Goal: Task Accomplishment & Management: Manage account settings

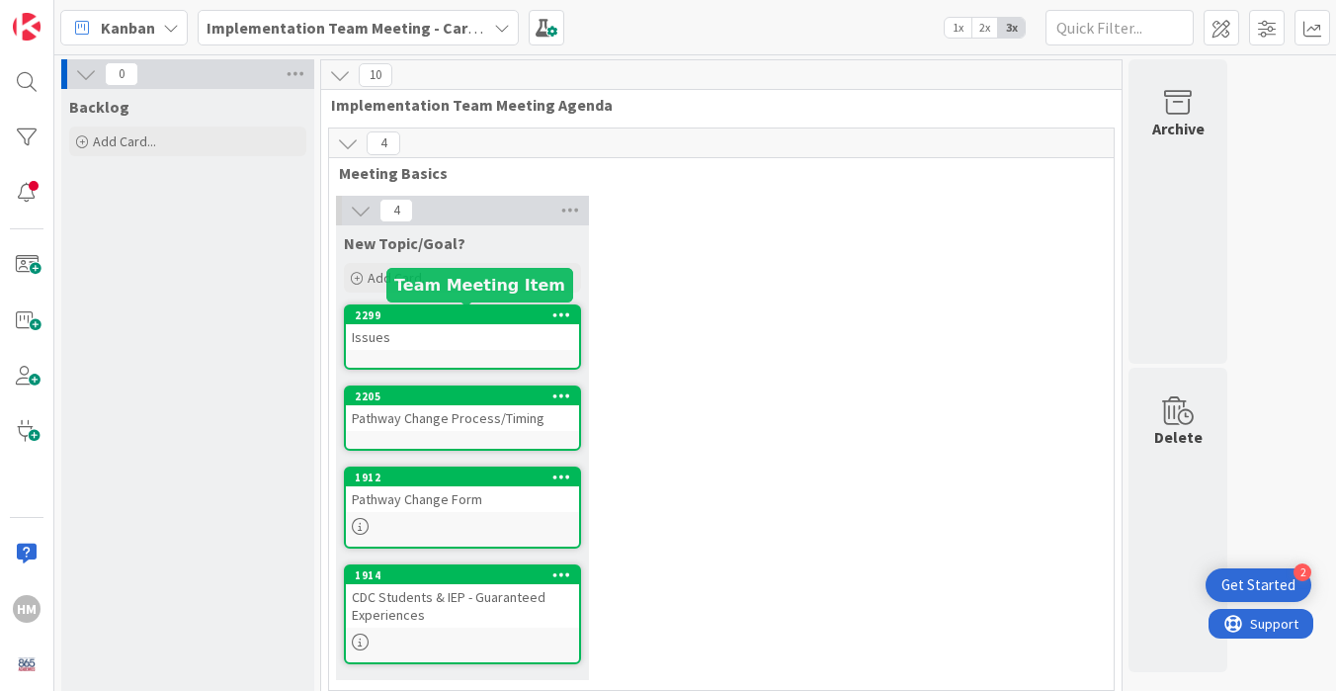
click at [453, 327] on div "Issues" at bounding box center [462, 337] width 233 height 26
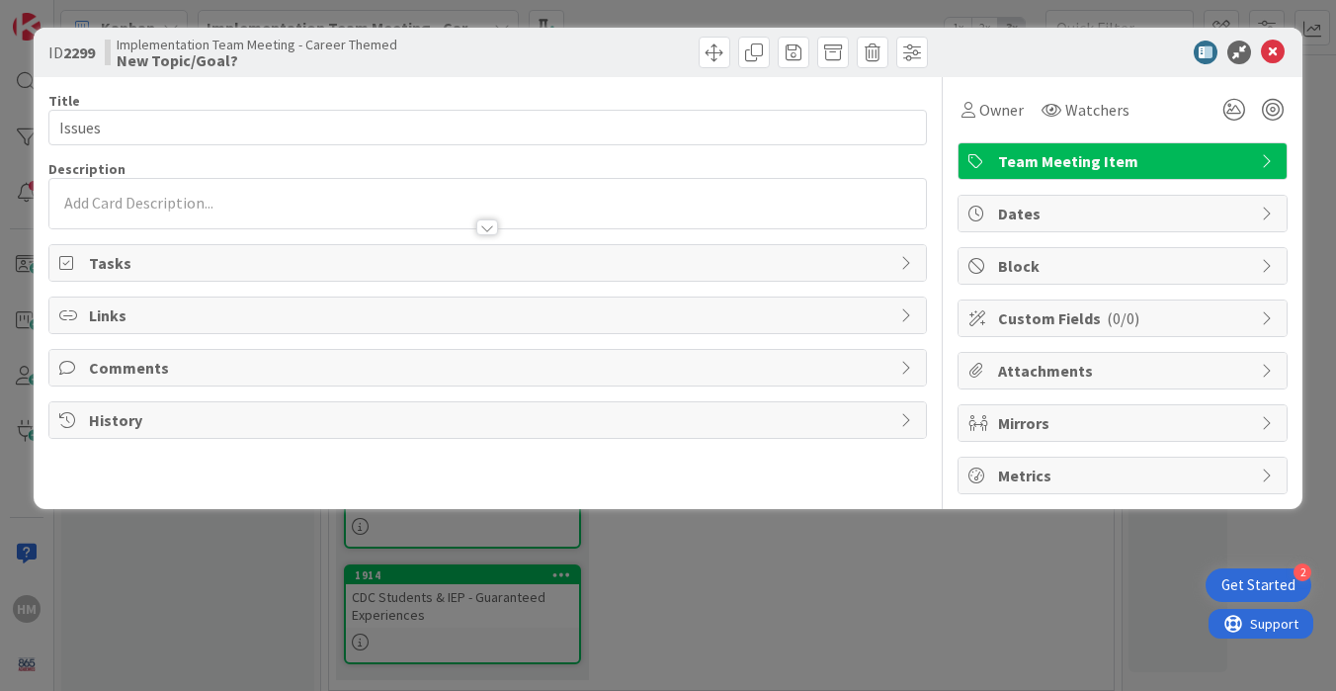
click at [288, 209] on div at bounding box center [487, 218] width 877 height 21
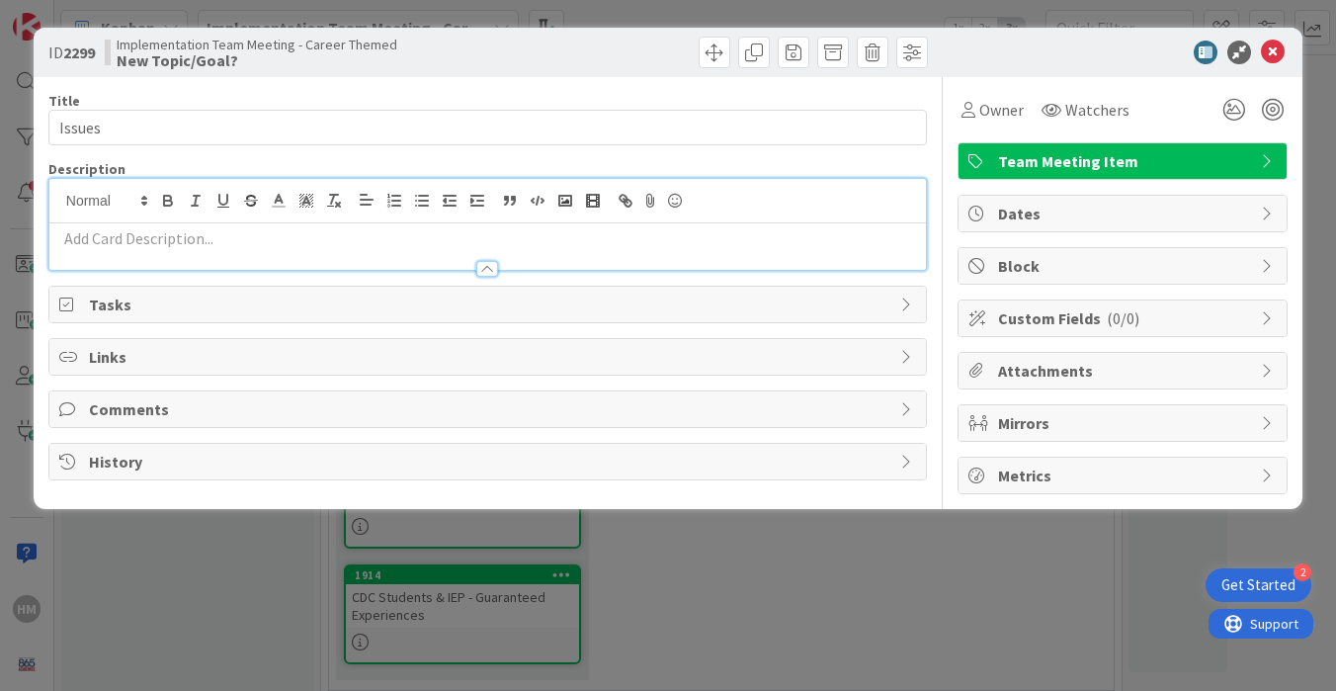
click at [213, 246] on p at bounding box center [487, 238] width 857 height 23
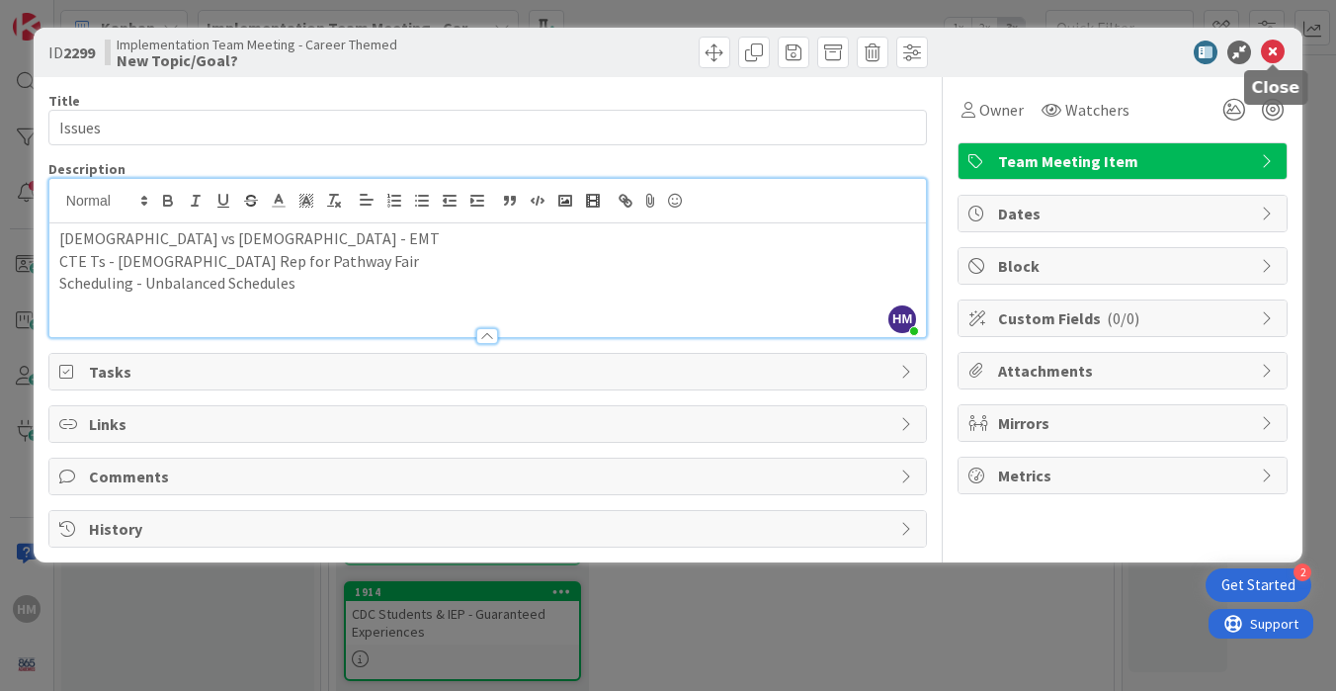
click at [1276, 52] on icon at bounding box center [1273, 53] width 24 height 24
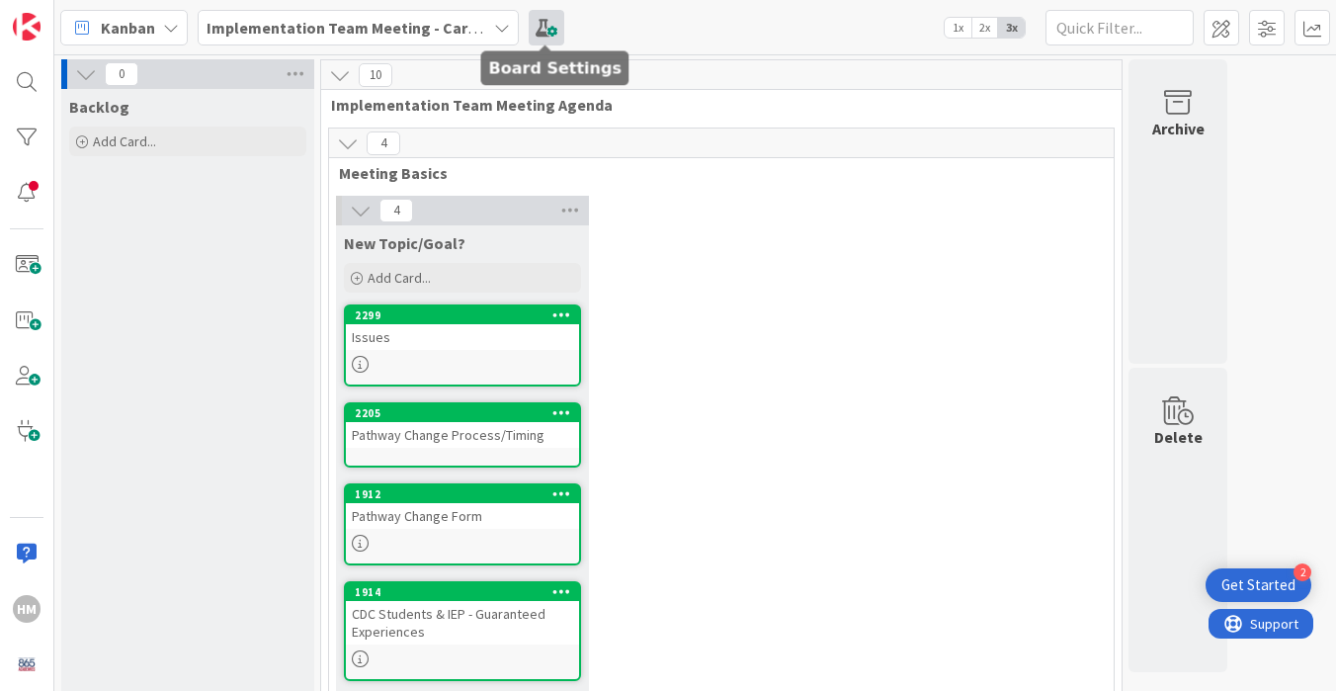
click at [541, 17] on span at bounding box center [547, 28] width 36 height 36
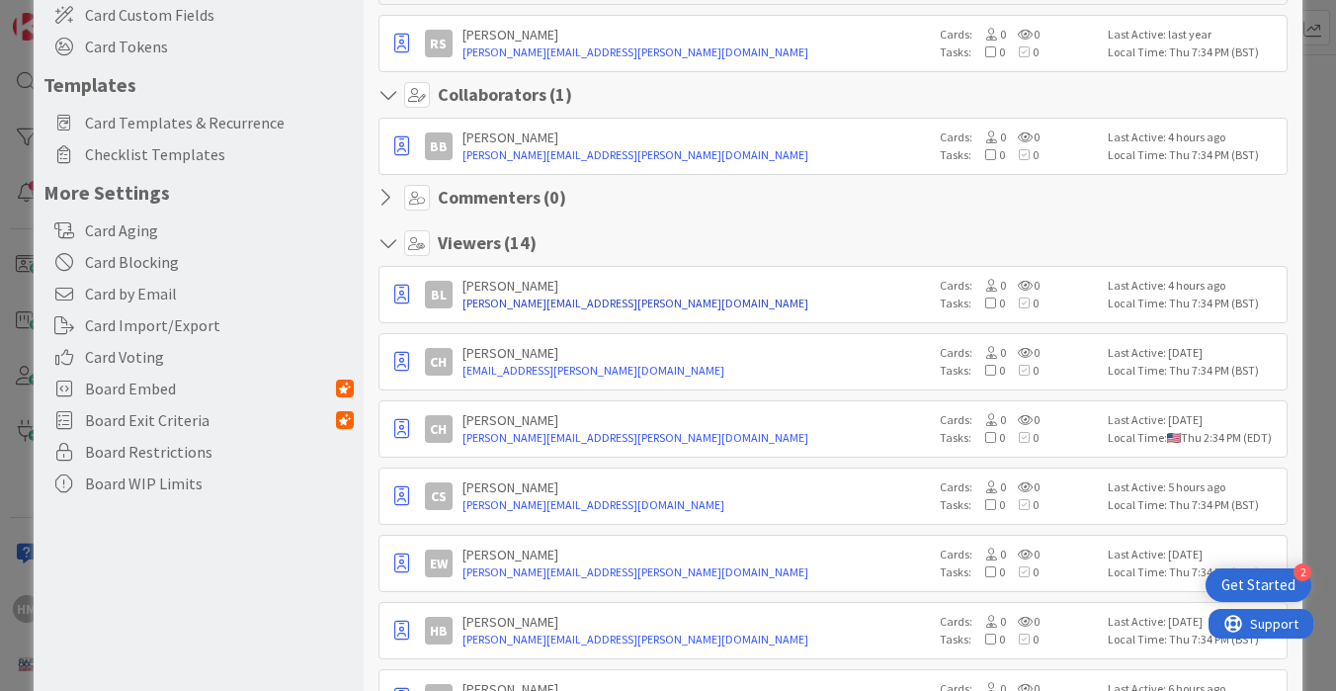
scroll to position [298, 0]
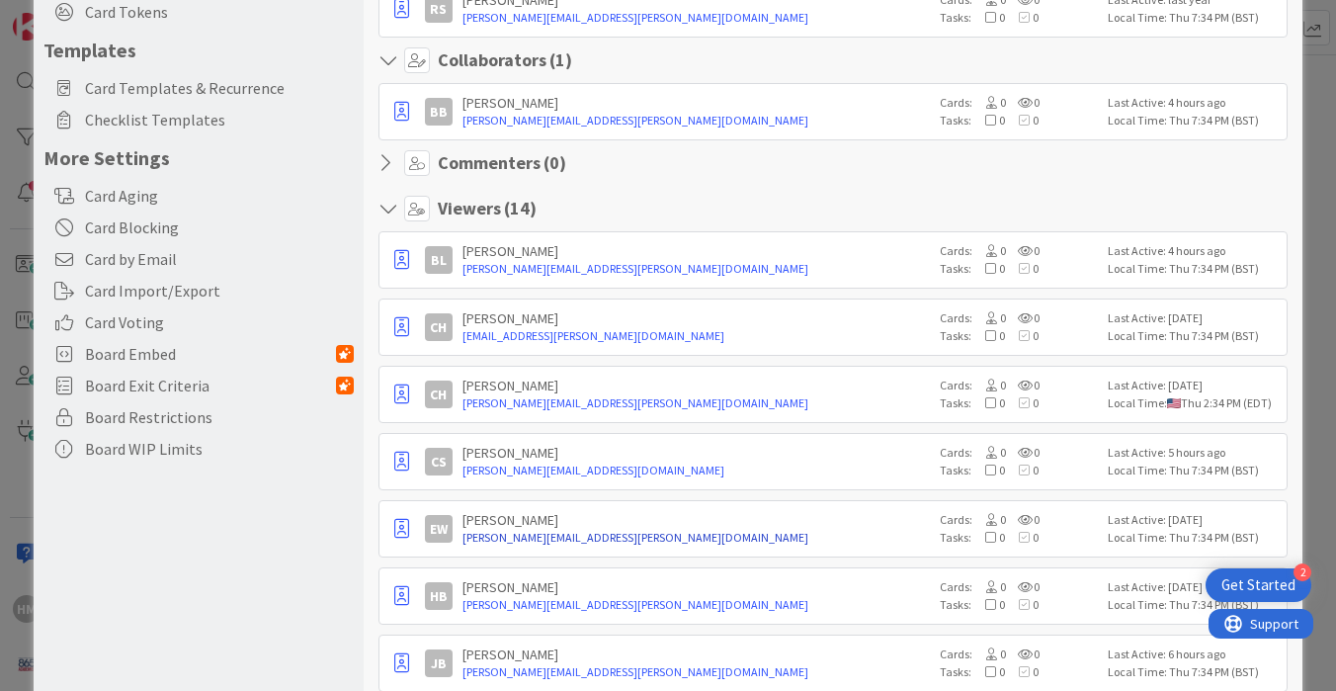
click at [497, 534] on link "[PERSON_NAME][EMAIL_ADDRESS][PERSON_NAME][DOMAIN_NAME]" at bounding box center [697, 538] width 468 height 18
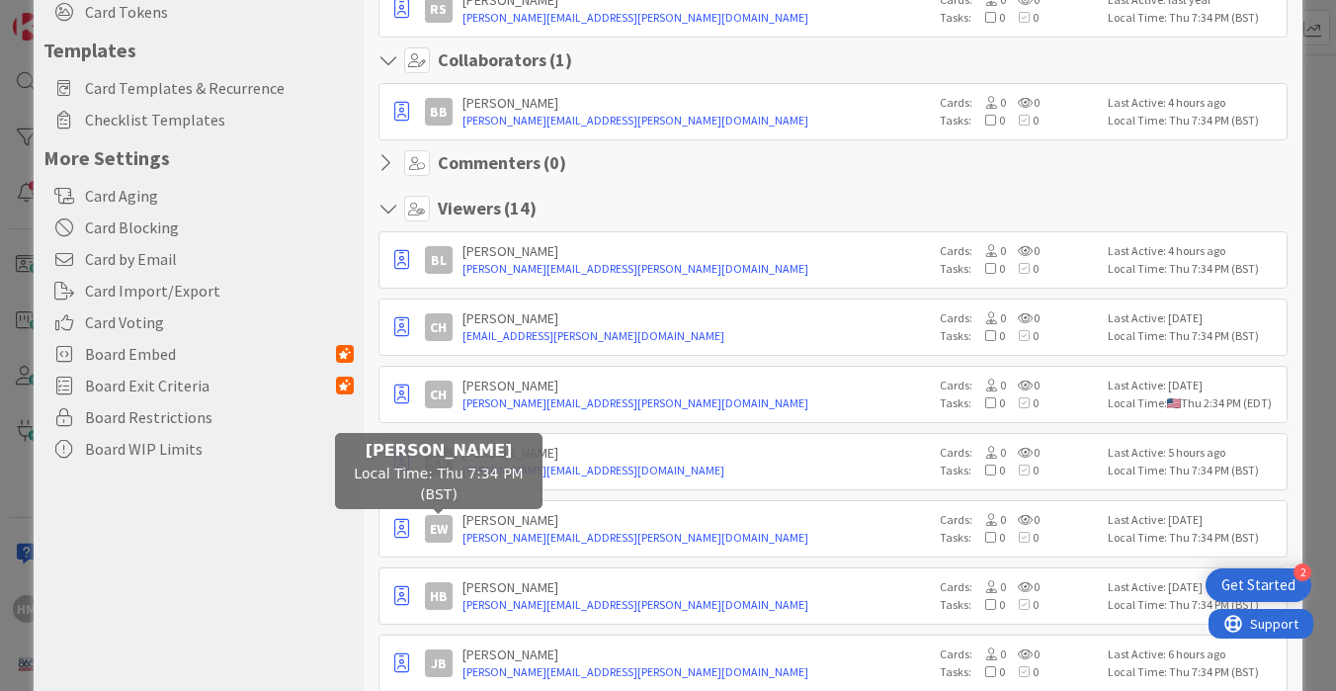
click at [445, 528] on div "EW" at bounding box center [439, 529] width 28 height 28
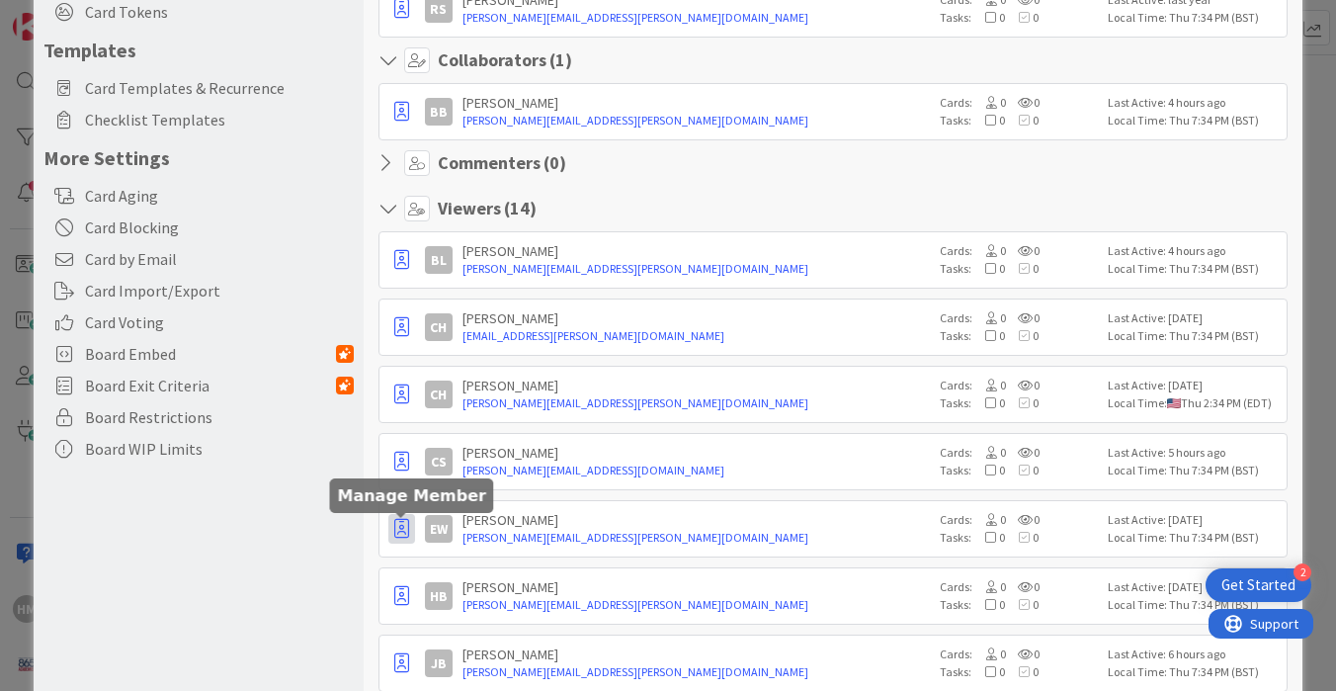
click at [401, 525] on icon "button" at bounding box center [401, 529] width 15 height 20
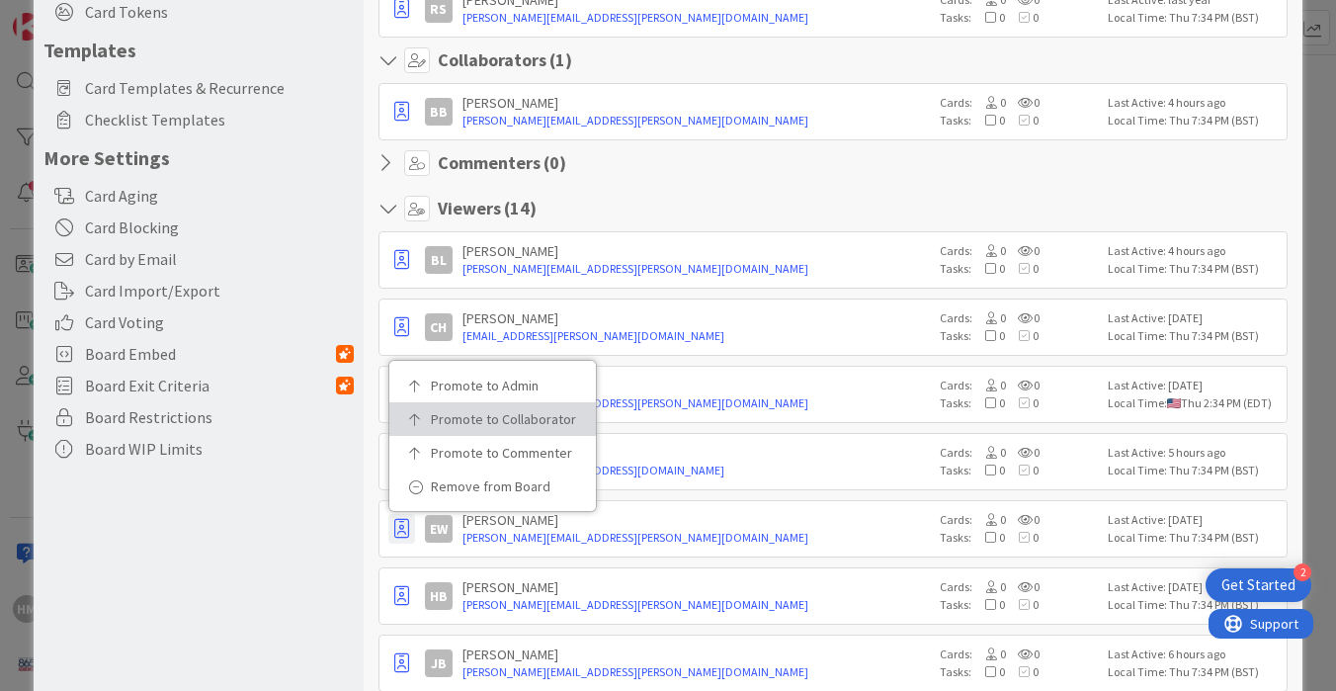
click at [484, 412] on p "Promote to Collaborator" at bounding box center [499, 419] width 137 height 14
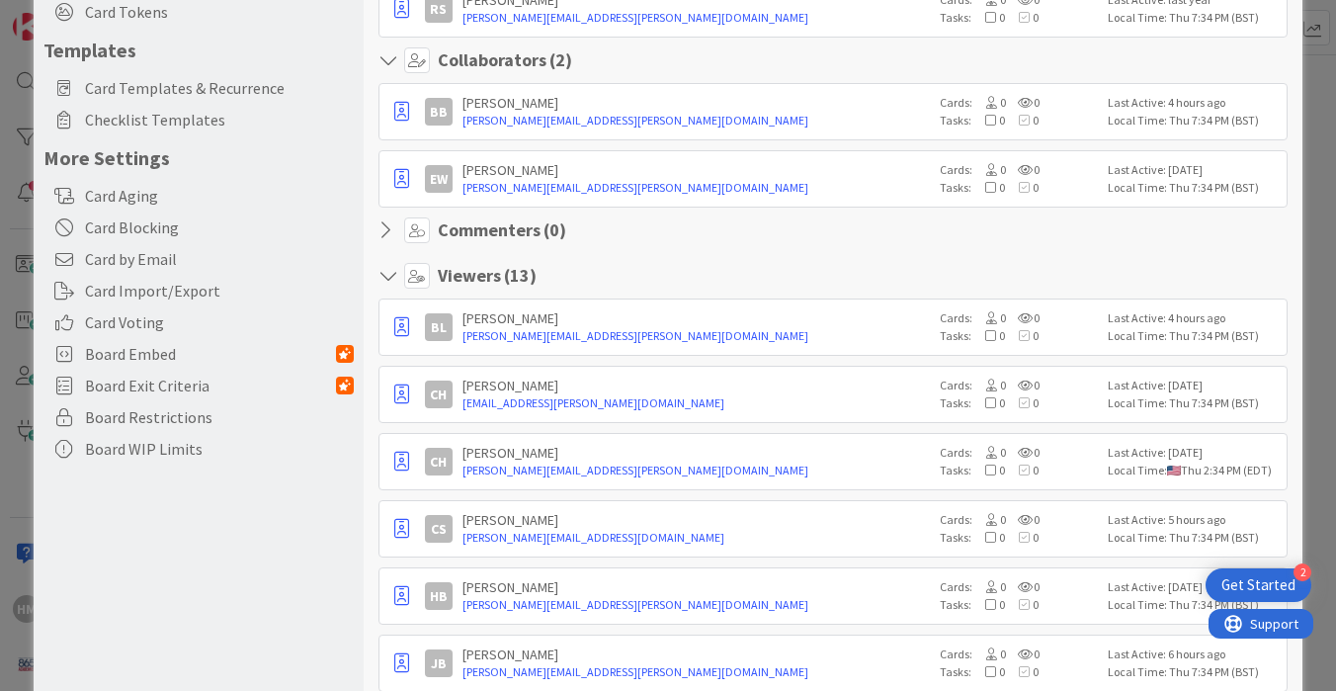
scroll to position [0, 0]
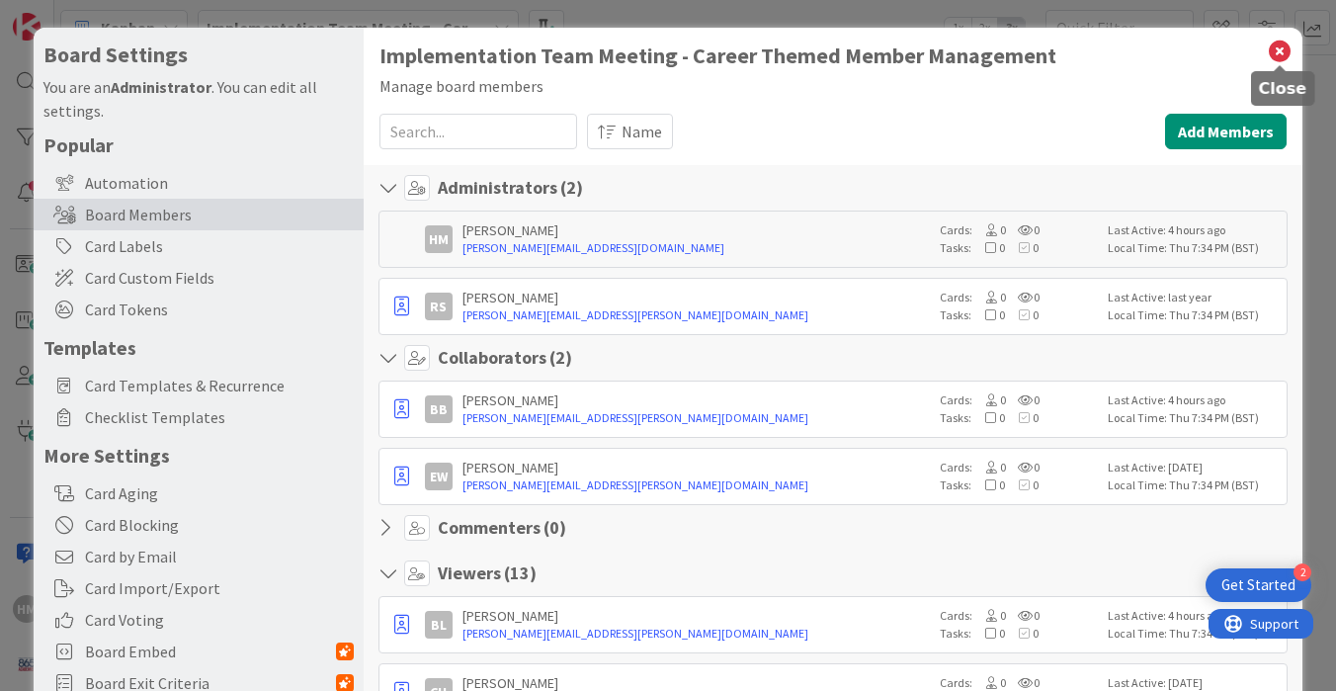
click at [1288, 51] on icon at bounding box center [1280, 52] width 26 height 28
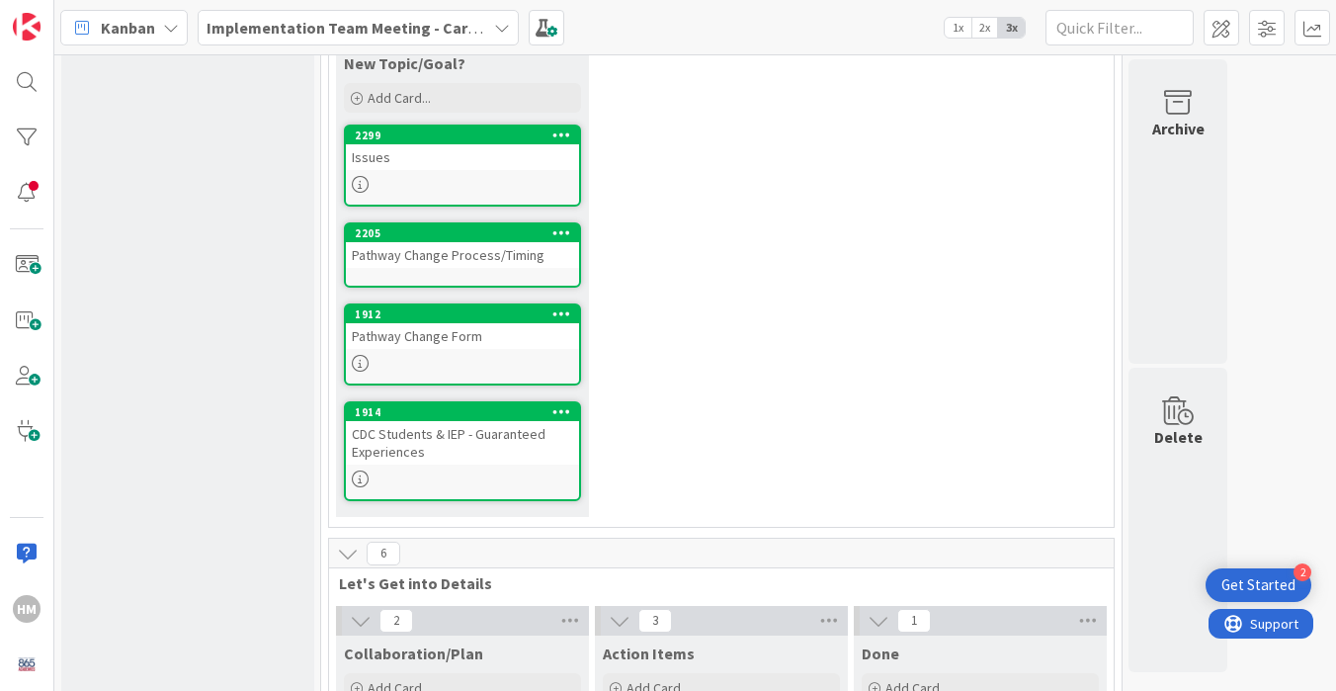
scroll to position [187, 0]
